Goal: Task Accomplishment & Management: Manage account settings

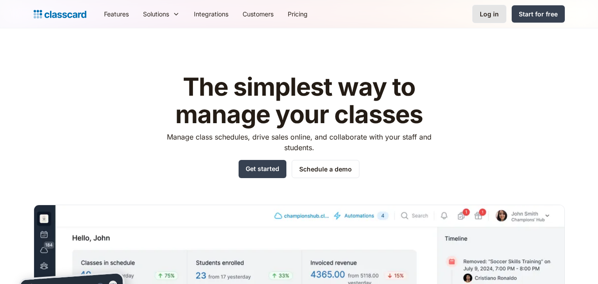
click at [484, 12] on div "Log in" at bounding box center [489, 13] width 19 height 9
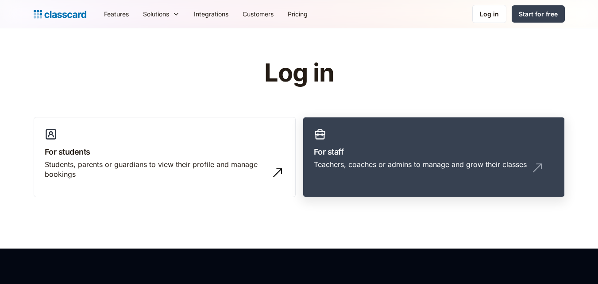
click at [353, 141] on link "For staff Teachers, coaches or admins to manage and grow their classes" at bounding box center [434, 157] width 262 height 81
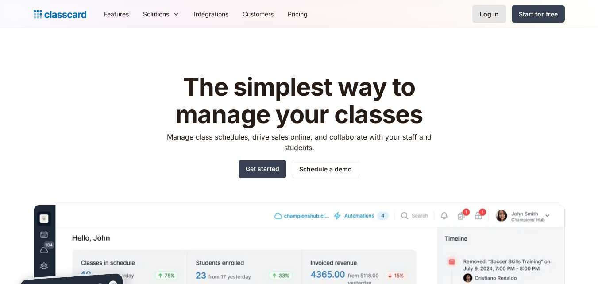
click at [492, 23] on link "Log in" at bounding box center [490, 14] width 34 height 18
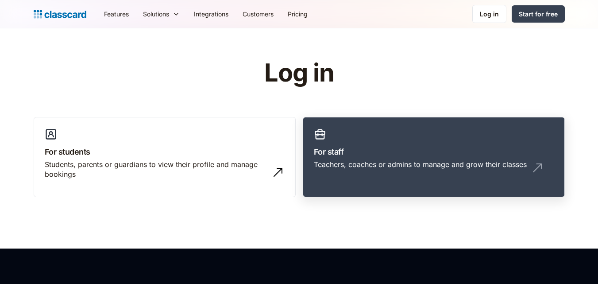
click at [369, 140] on link "For staff Teachers, coaches or admins to manage and grow their classes" at bounding box center [434, 157] width 262 height 81
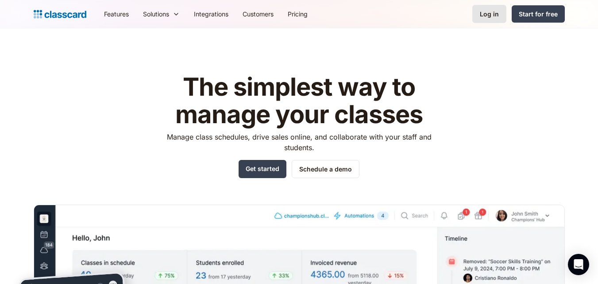
click at [485, 23] on link "Log in" at bounding box center [490, 14] width 34 height 18
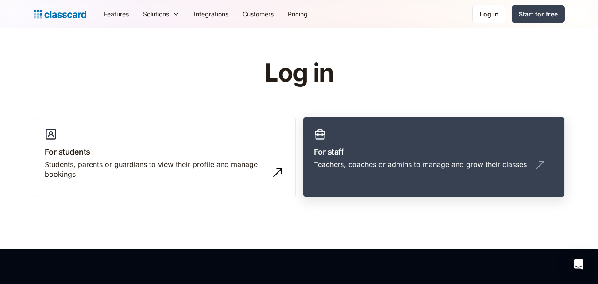
click at [460, 163] on div "Teachers, coaches or admins to manage and grow their classes" at bounding box center [420, 164] width 213 height 10
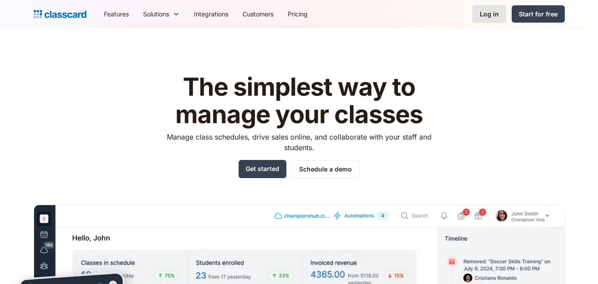
click at [488, 16] on div "Log in" at bounding box center [489, 13] width 19 height 9
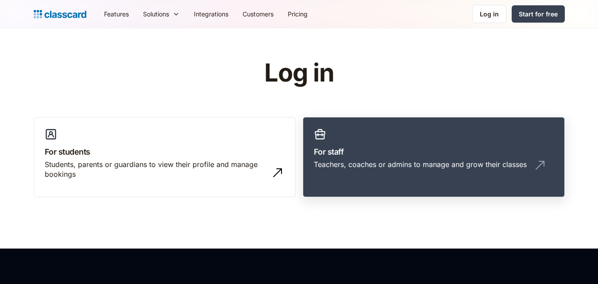
click at [336, 157] on h3 "For staff" at bounding box center [434, 152] width 240 height 12
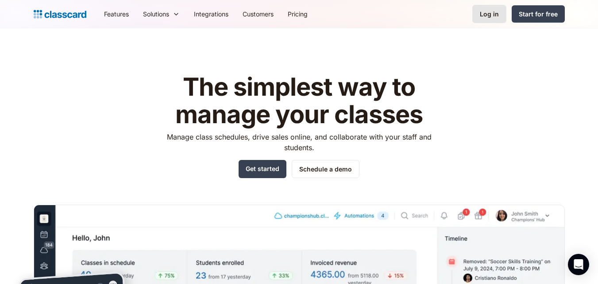
click at [493, 8] on link "Log in" at bounding box center [490, 14] width 34 height 18
